Goal: Information Seeking & Learning: Find contact information

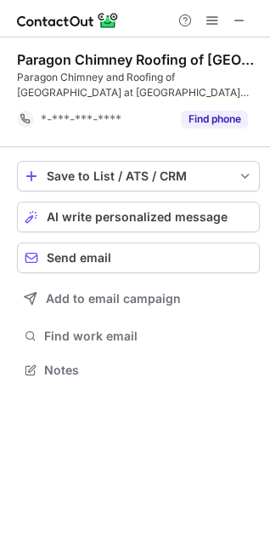
scroll to position [358, 270]
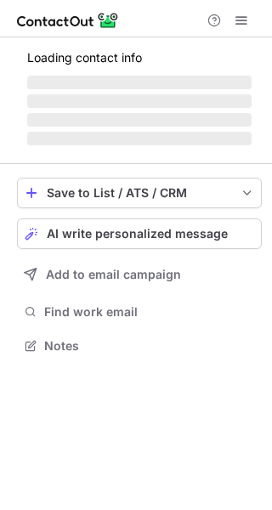
scroll to position [344, 272]
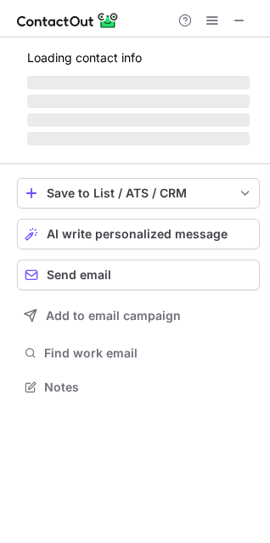
scroll to position [355, 270]
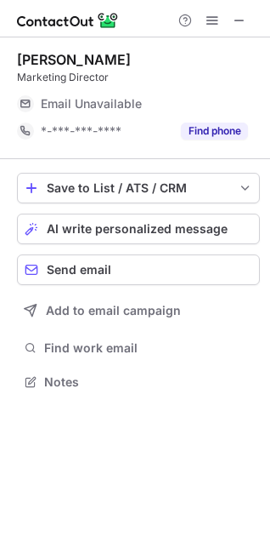
click at [130, 330] on div "Save to List / ATS / CRM List Select Lever Connect Greenhouse Connect Salesforc…" at bounding box center [138, 283] width 243 height 248
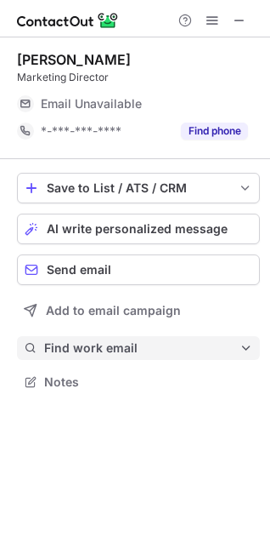
click at [120, 348] on span "Find work email" at bounding box center [142, 347] width 196 height 15
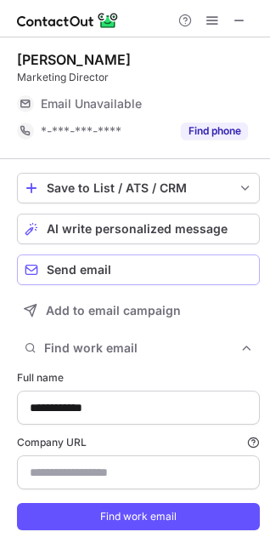
type input "**********"
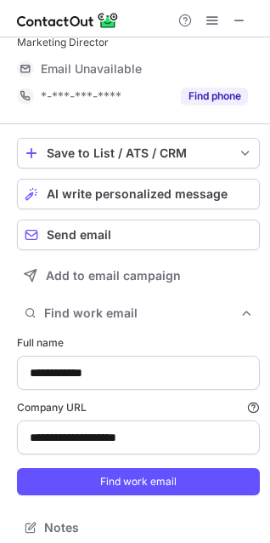
scroll to position [45, 0]
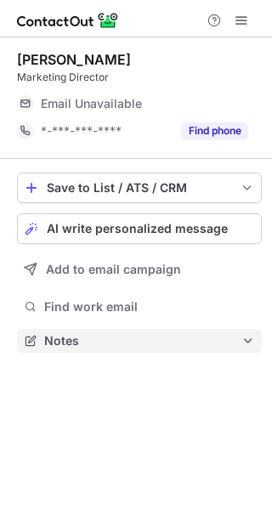
scroll to position [329, 272]
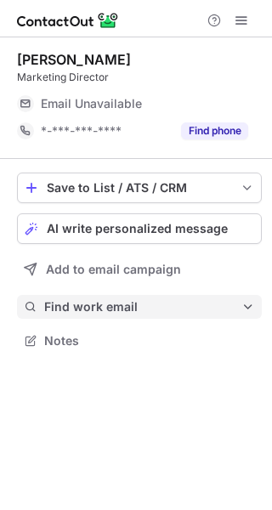
click at [162, 305] on span "Find work email" at bounding box center [142, 306] width 197 height 15
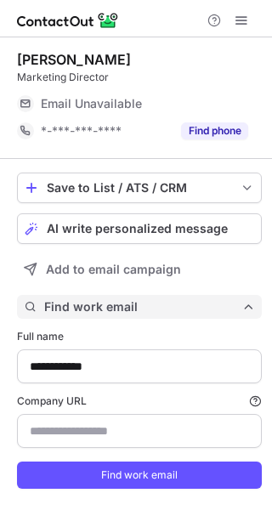
scroll to position [509, 260]
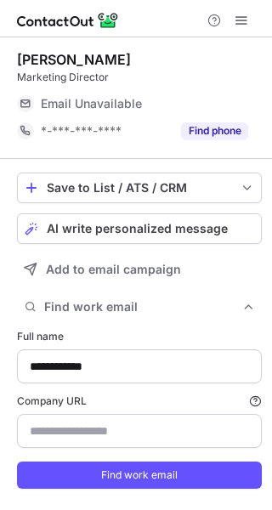
type input "**********"
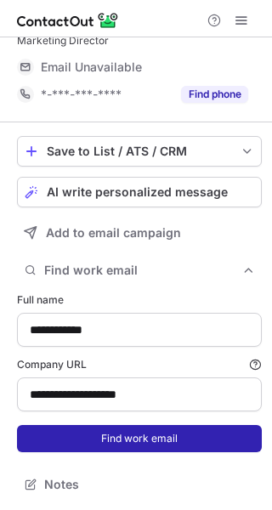
click at [191, 435] on button "Find work email" at bounding box center [139, 438] width 245 height 27
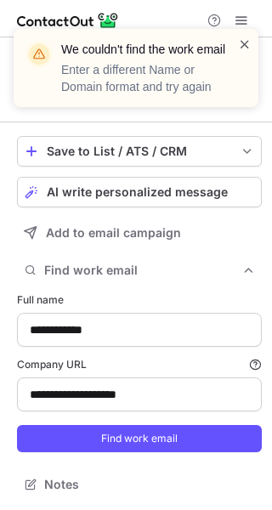
click at [245, 37] on span at bounding box center [245, 44] width 14 height 17
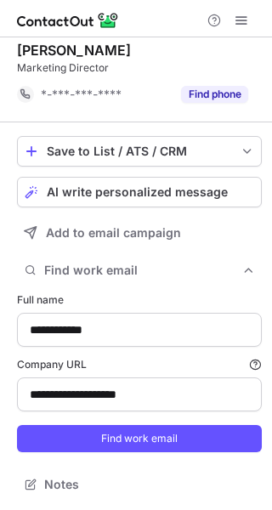
scroll to position [9, 0]
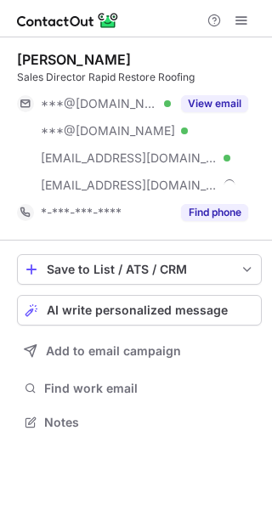
scroll to position [411, 272]
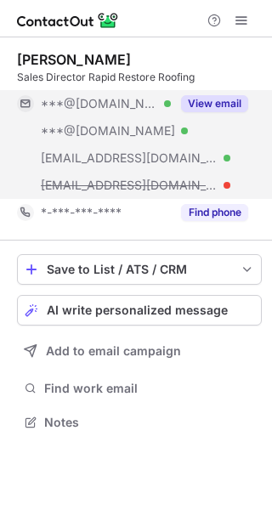
click at [204, 104] on button "View email" at bounding box center [214, 103] width 67 height 17
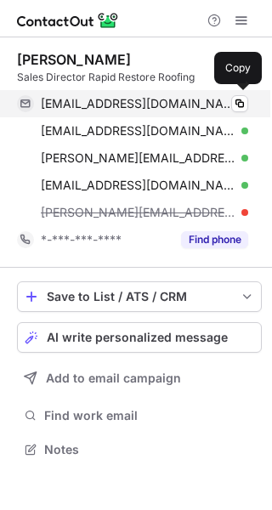
scroll to position [438, 272]
click at [232, 103] on button at bounding box center [239, 103] width 17 height 17
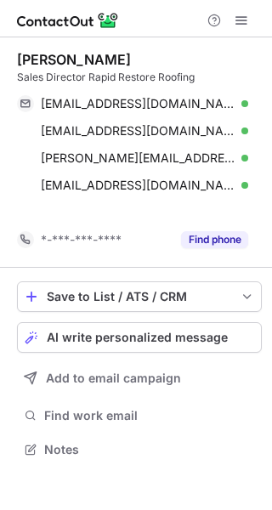
scroll to position [411, 272]
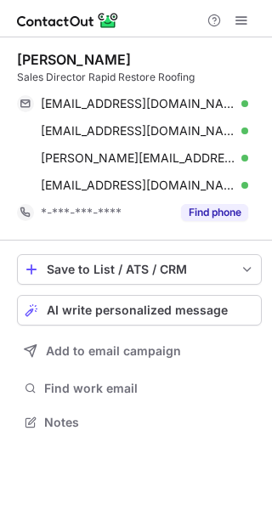
drag, startPoint x: 16, startPoint y: 53, endPoint x: 153, endPoint y: 48, distance: 137.0
click at [153, 48] on div "Francesco Ambrosio Sales Director Rapid Restore Roofing fsambrosio@aol.com Veri…" at bounding box center [136, 242] width 272 height 411
copy div "Francesco Ambrosio"
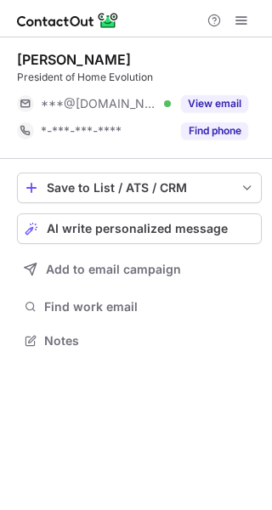
scroll to position [329, 272]
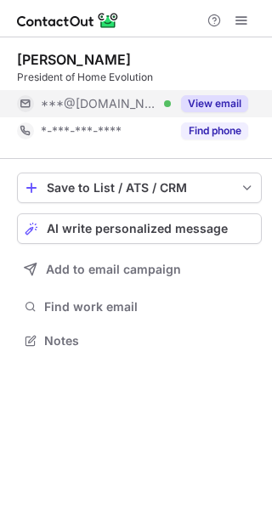
click at [220, 100] on button "View email" at bounding box center [214, 103] width 67 height 17
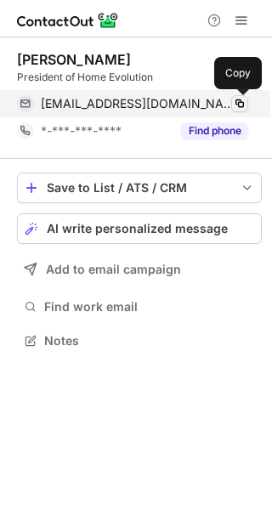
click at [239, 101] on span at bounding box center [240, 104] width 14 height 14
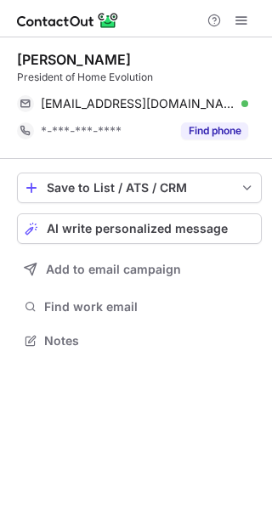
drag, startPoint x: 14, startPoint y: 62, endPoint x: 164, endPoint y: 57, distance: 150.6
click at [164, 57] on div "Alexander Kotsyuba President of Home Evolution homevolution@gmail.com Verified …" at bounding box center [136, 201] width 272 height 329
copy div "Alexander Kotsyuba"
drag, startPoint x: 17, startPoint y: 75, endPoint x: 65, endPoint y: 76, distance: 47.6
click at [65, 76] on div "President of Home Evolution" at bounding box center [139, 77] width 245 height 15
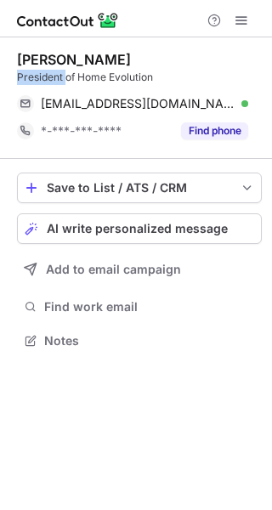
copy div "President"
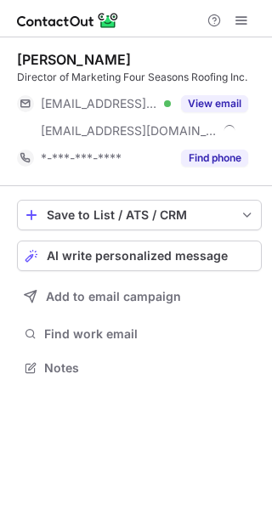
scroll to position [356, 272]
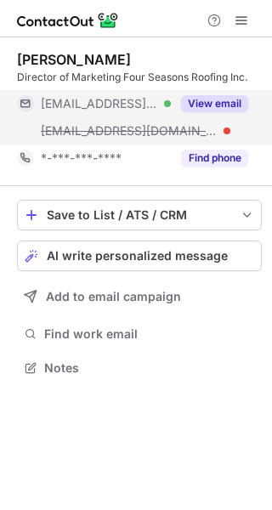
click at [201, 101] on button "View email" at bounding box center [214, 103] width 67 height 17
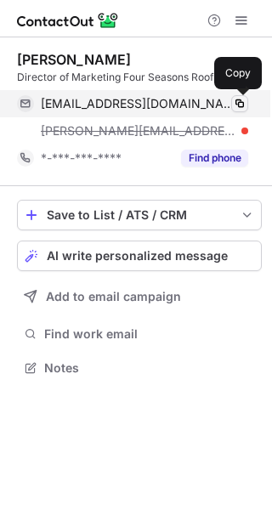
click at [242, 107] on span at bounding box center [240, 104] width 14 height 14
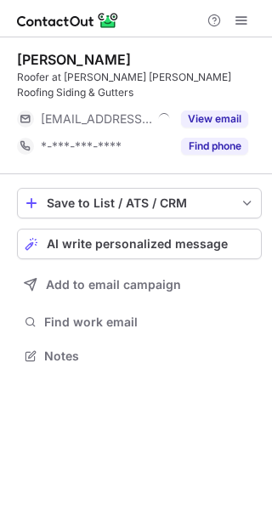
scroll to position [329, 272]
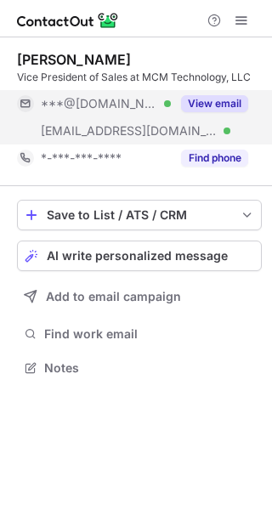
scroll to position [356, 272]
click at [217, 101] on button "View email" at bounding box center [214, 103] width 67 height 17
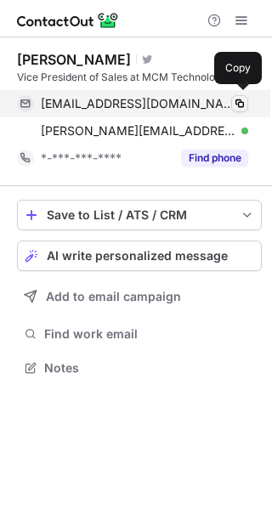
click at [236, 104] on span at bounding box center [240, 104] width 14 height 14
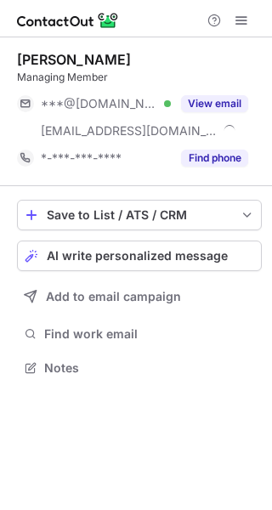
scroll to position [356, 272]
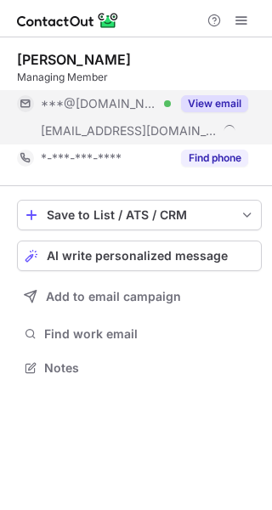
click at [233, 98] on button "View email" at bounding box center [214, 103] width 67 height 17
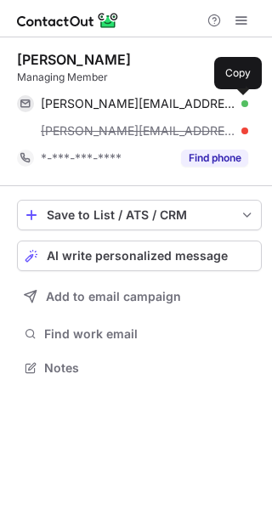
click at [233, 99] on span at bounding box center [240, 104] width 14 height 14
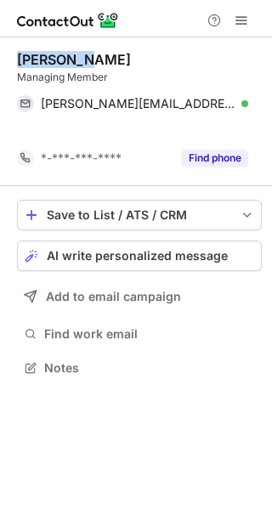
scroll to position [329, 272]
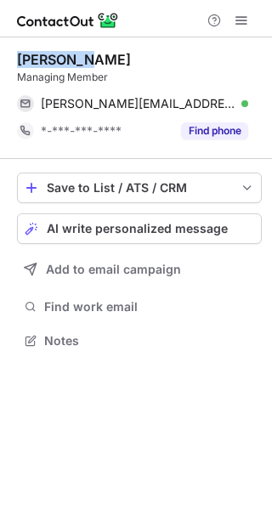
drag, startPoint x: 25, startPoint y: 56, endPoint x: 127, endPoint y: 48, distance: 102.3
click at [127, 48] on div "[PERSON_NAME] Managing Member [PERSON_NAME][EMAIL_ADDRESS][DOMAIN_NAME] Verifie…" at bounding box center [136, 201] width 272 height 329
copy div "[PERSON_NAME]"
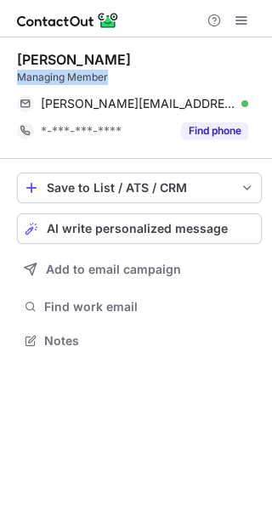
drag, startPoint x: 16, startPoint y: 75, endPoint x: 107, endPoint y: 74, distance: 91.0
click at [107, 74] on div "[PERSON_NAME] Managing Member [PERSON_NAME][EMAIL_ADDRESS][DOMAIN_NAME] Verifie…" at bounding box center [136, 201] width 272 height 329
copy div "Managing Member"
